Goal: Find specific page/section

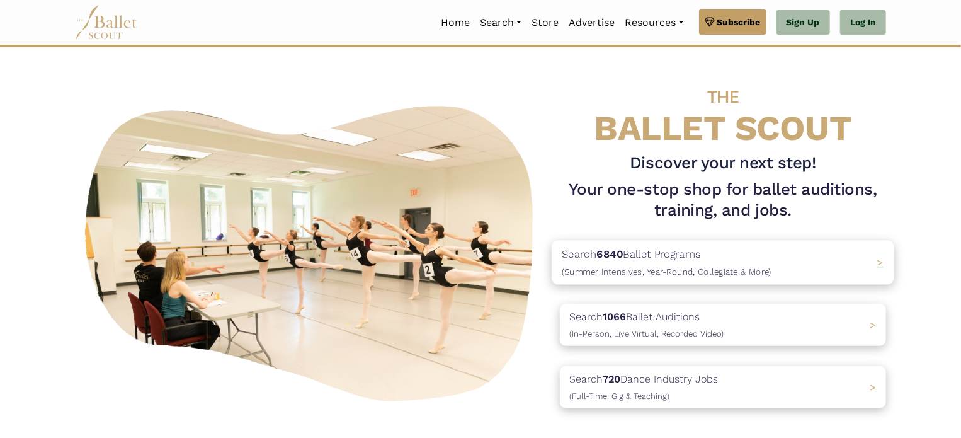
click at [667, 258] on p "Search 6840 Ballet Programs (Summer Intensives, Year-Round, Collegiate & More)" at bounding box center [667, 263] width 210 height 34
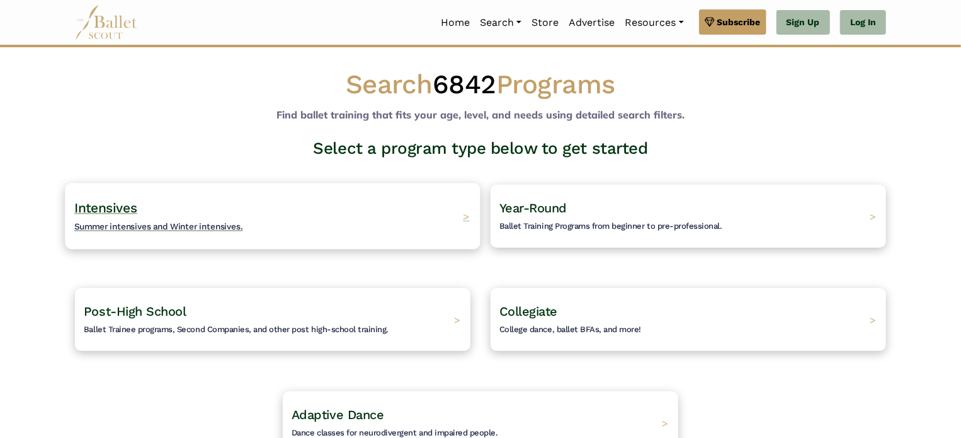
click at [159, 231] on h4 "Intensives Summer intensives and Winter intensives." at bounding box center [158, 216] width 169 height 35
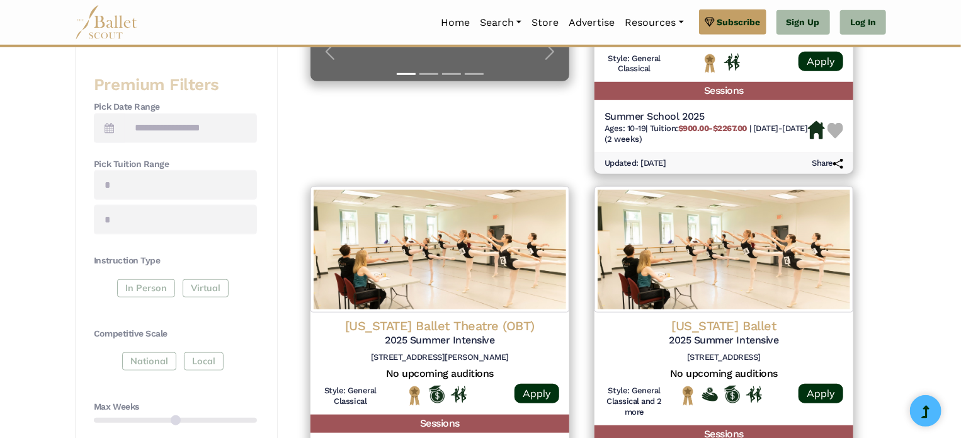
scroll to position [63, 0]
